Goal: Task Accomplishment & Management: Manage account settings

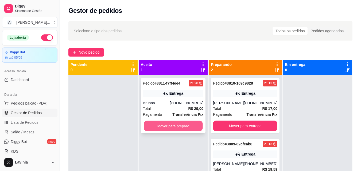
click at [149, 125] on button "Mover para preparo" at bounding box center [173, 126] width 59 height 10
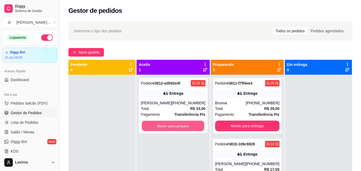
click at [145, 123] on button "Mover para preparo" at bounding box center [173, 126] width 62 height 10
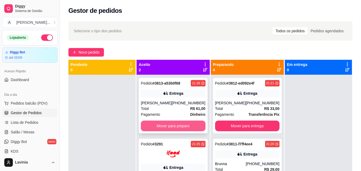
click at [158, 126] on button "Mover para preparo" at bounding box center [173, 126] width 64 height 11
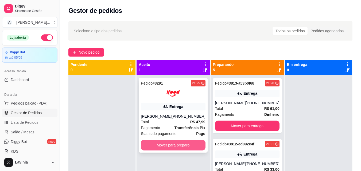
click at [164, 146] on button "Mover para preparo" at bounding box center [173, 145] width 64 height 11
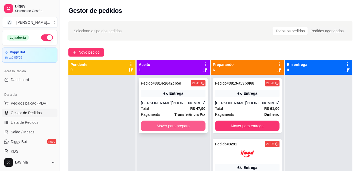
click at [170, 125] on button "Mover para preparo" at bounding box center [173, 126] width 64 height 11
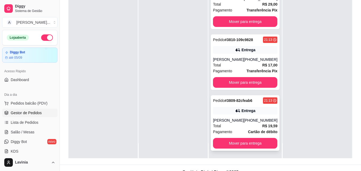
scroll to position [81, 0]
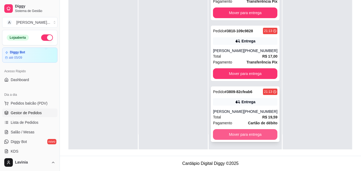
click at [247, 135] on button "Mover para entrega" at bounding box center [245, 134] width 64 height 11
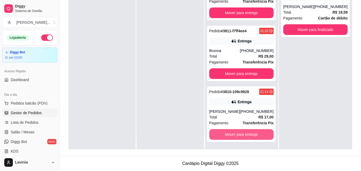
scroll to position [219, 0]
click at [247, 135] on button "Mover para entrega" at bounding box center [241, 134] width 64 height 11
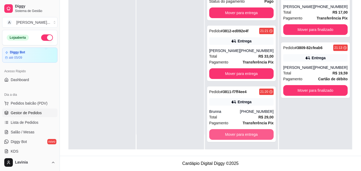
scroll to position [158, 0]
click at [247, 135] on button "Mover para entrega" at bounding box center [241, 134] width 64 height 11
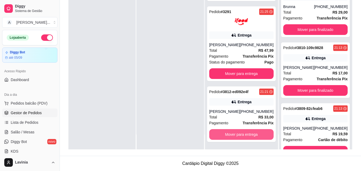
scroll to position [97, 0]
click at [247, 135] on button "Mover para entrega" at bounding box center [241, 134] width 64 height 11
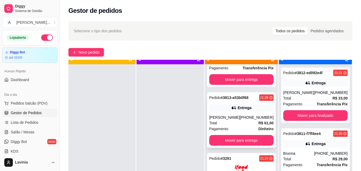
scroll to position [15, 0]
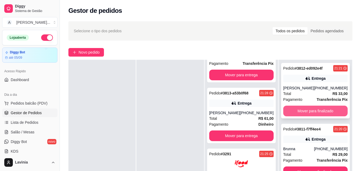
click at [334, 112] on button "Mover para finalizado" at bounding box center [315, 111] width 64 height 11
click at [326, 112] on button "Mover para finalizado" at bounding box center [315, 111] width 64 height 11
click at [325, 112] on button "Mover para finalizado" at bounding box center [315, 111] width 62 height 10
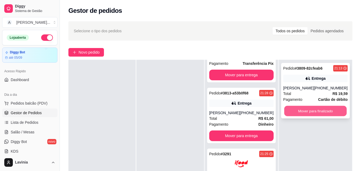
click at [323, 111] on button "Mover para finalizado" at bounding box center [315, 111] width 62 height 10
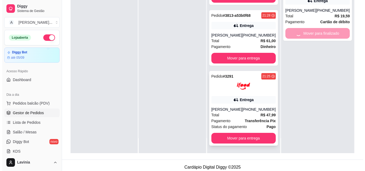
scroll to position [81, 0]
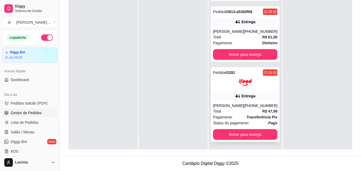
click at [252, 109] on div "Total R$ 47,99" at bounding box center [245, 111] width 64 height 6
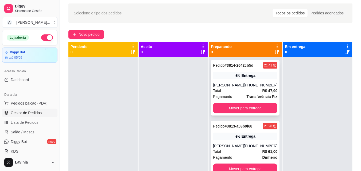
scroll to position [0, 0]
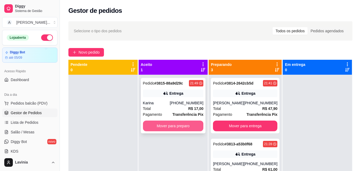
click at [198, 127] on button "Mover para preparo" at bounding box center [173, 126] width 61 height 11
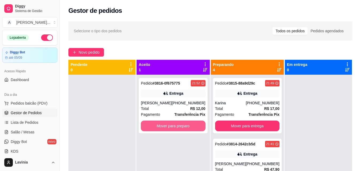
click at [198, 127] on button "Mover para preparo" at bounding box center [173, 126] width 64 height 11
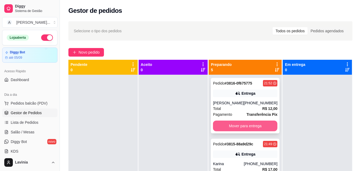
click at [233, 125] on button "Mover para entrega" at bounding box center [245, 126] width 64 height 11
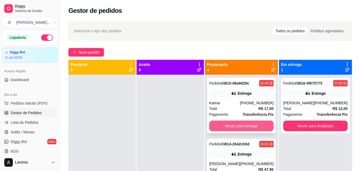
click at [237, 127] on button "Mover para entrega" at bounding box center [241, 126] width 64 height 11
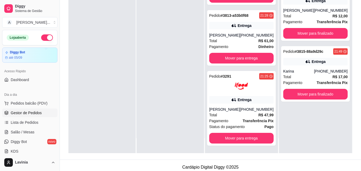
scroll to position [80, 0]
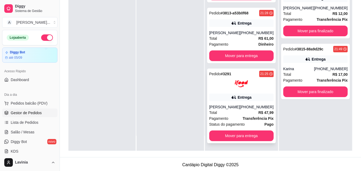
click at [234, 137] on button "Mover para entrega" at bounding box center [241, 136] width 64 height 11
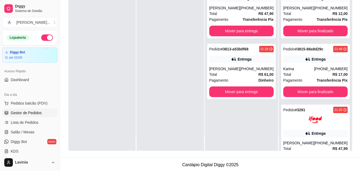
scroll to position [0, 0]
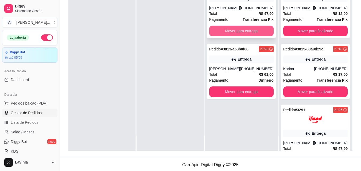
click at [253, 34] on button "Mover para entrega" at bounding box center [241, 31] width 64 height 11
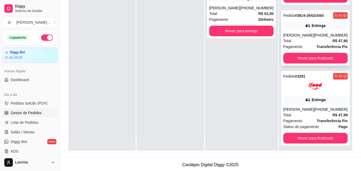
scroll to position [97, 0]
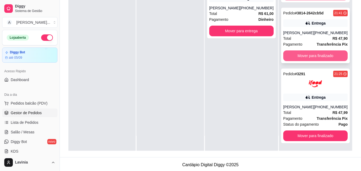
drag, startPoint x: 308, startPoint y: 59, endPoint x: 308, endPoint y: 62, distance: 2.9
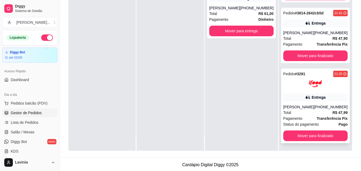
drag, startPoint x: 308, startPoint y: 62, endPoint x: 317, endPoint y: 79, distance: 19.1
click at [317, 79] on img at bounding box center [314, 83] width 13 height 13
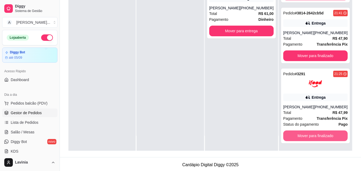
click at [305, 137] on button "Mover para finalizado" at bounding box center [315, 136] width 64 height 11
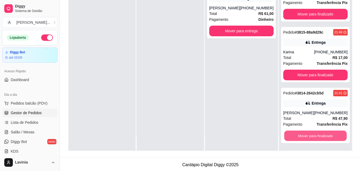
click at [305, 137] on button "Mover para finalizado" at bounding box center [315, 136] width 62 height 10
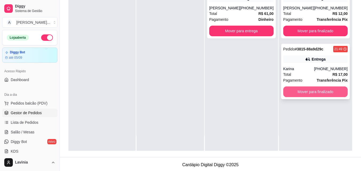
click at [321, 93] on button "Mover para finalizado" at bounding box center [315, 92] width 64 height 11
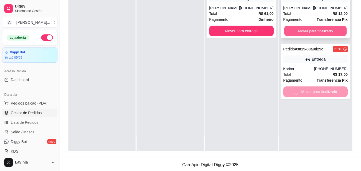
click at [324, 29] on button "Mover para finalizado" at bounding box center [315, 31] width 62 height 10
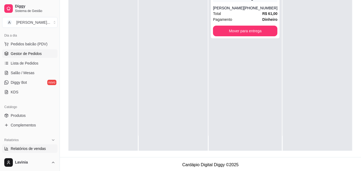
scroll to position [80, 0]
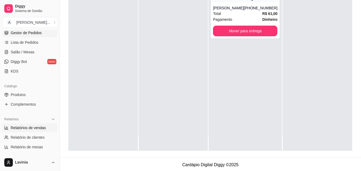
click at [36, 126] on span "Relatórios de vendas" at bounding box center [28, 127] width 35 height 5
select select "ALL"
select select "0"
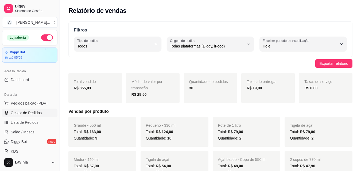
click at [44, 113] on link "Gestor de Pedidos" at bounding box center [29, 113] width 55 height 9
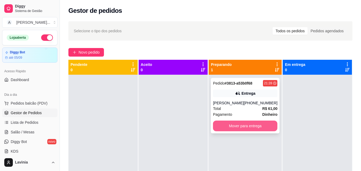
click at [271, 125] on button "Mover para entrega" at bounding box center [245, 126] width 64 height 11
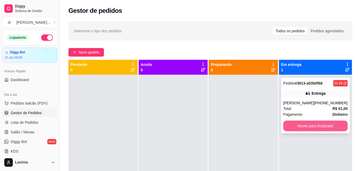
click at [307, 125] on button "Mover para finalizado" at bounding box center [315, 126] width 64 height 11
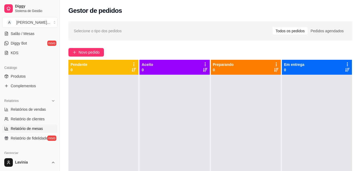
scroll to position [134, 0]
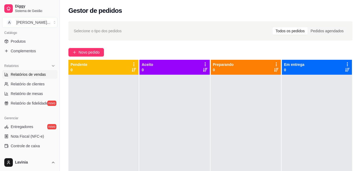
click at [41, 73] on span "Relatórios de vendas" at bounding box center [28, 74] width 35 height 5
select select "ALL"
select select "0"
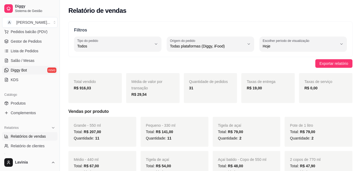
scroll to position [53, 0]
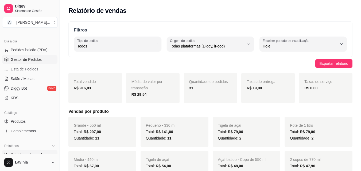
click at [32, 57] on span "Gestor de Pedidos" at bounding box center [26, 59] width 31 height 5
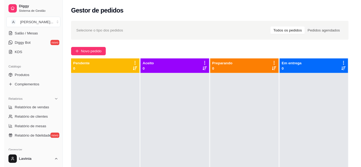
scroll to position [53, 0]
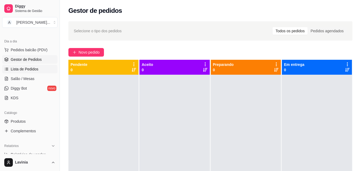
click at [34, 68] on span "Lista de Pedidos" at bounding box center [25, 68] width 28 height 5
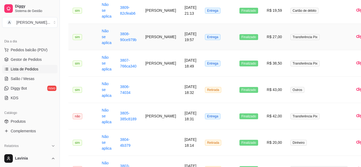
scroll to position [294, 0]
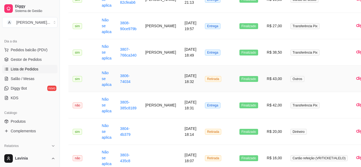
click at [235, 85] on td "Finalizado" at bounding box center [249, 79] width 28 height 26
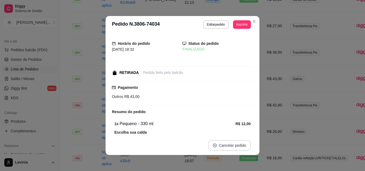
click at [214, 144] on icon "close-circle" at bounding box center [215, 146] width 4 height 4
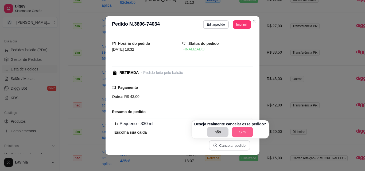
click at [239, 130] on button "Sim" at bounding box center [241, 132] width 21 height 11
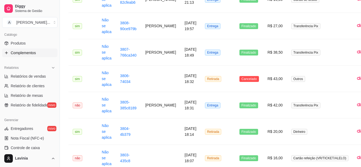
scroll to position [134, 0]
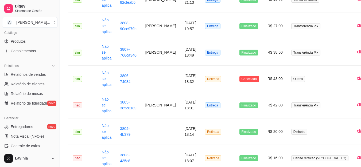
click at [22, 79] on ul "Relatórios de vendas Relatório de clientes Relatório de mesas Relatório de fide…" at bounding box center [29, 88] width 55 height 37
click at [27, 75] on span "Relatórios de vendas" at bounding box center [28, 74] width 35 height 5
select select "ALL"
select select "0"
